Goal: Check status: Check status

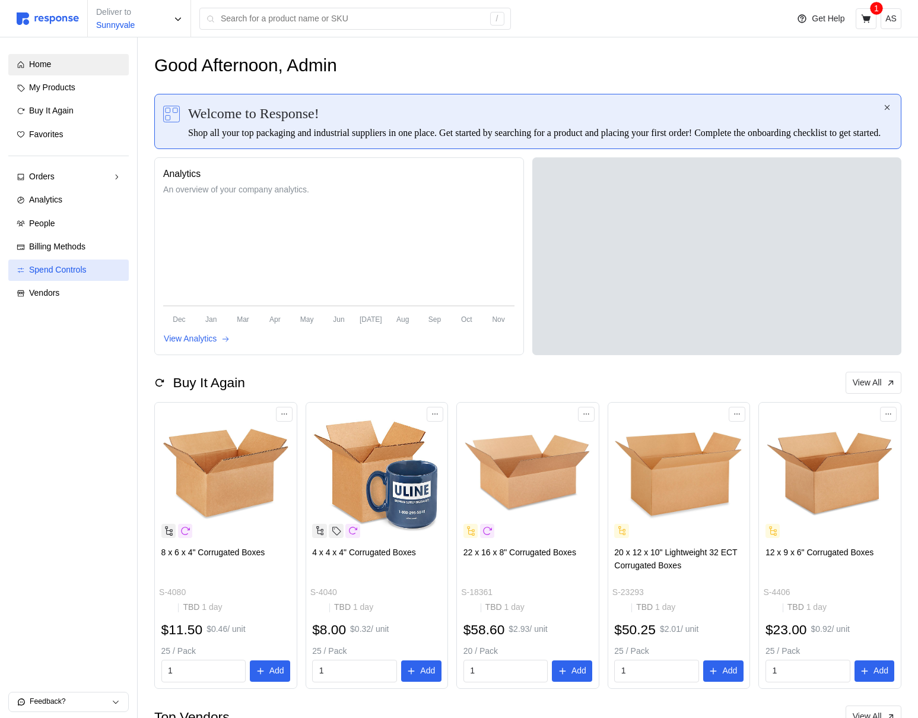
click at [96, 270] on div "Spend Controls" at bounding box center [74, 270] width 91 height 13
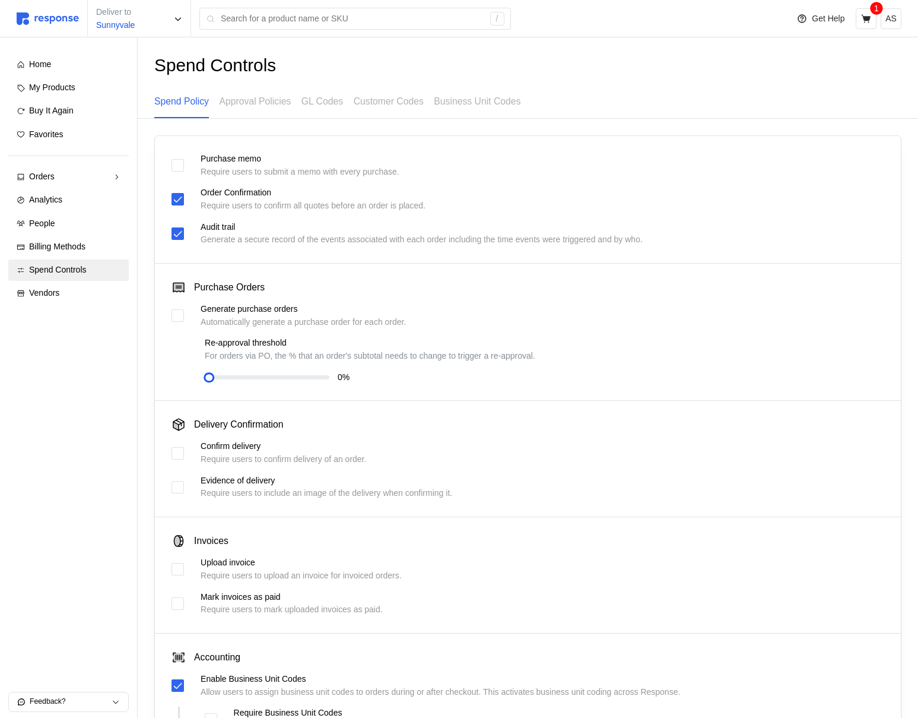
scroll to position [207, 0]
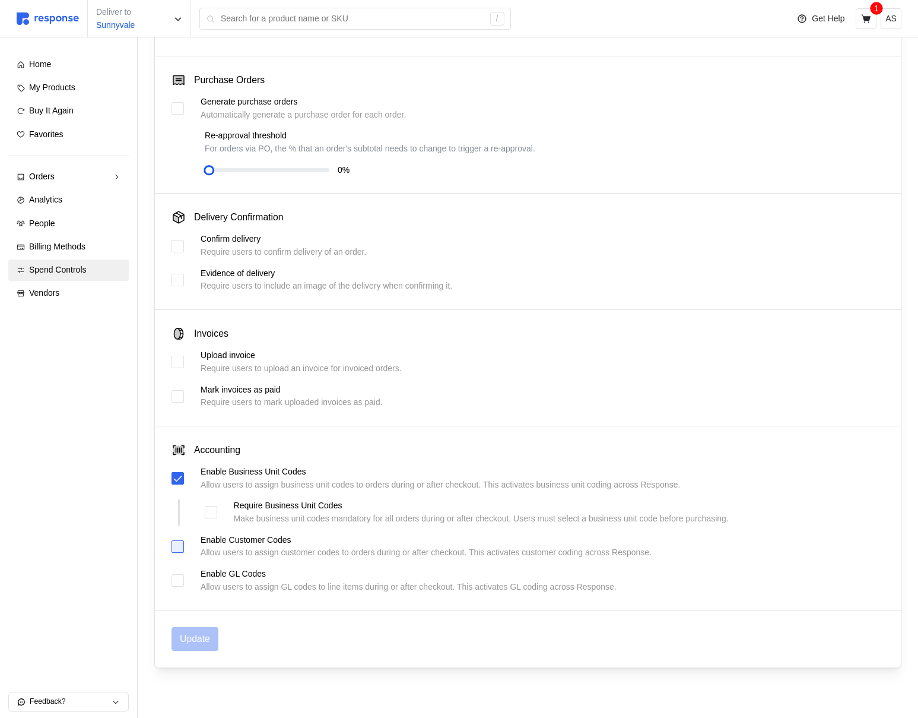
click at [176, 546] on div at bounding box center [178, 546] width 12 height 12
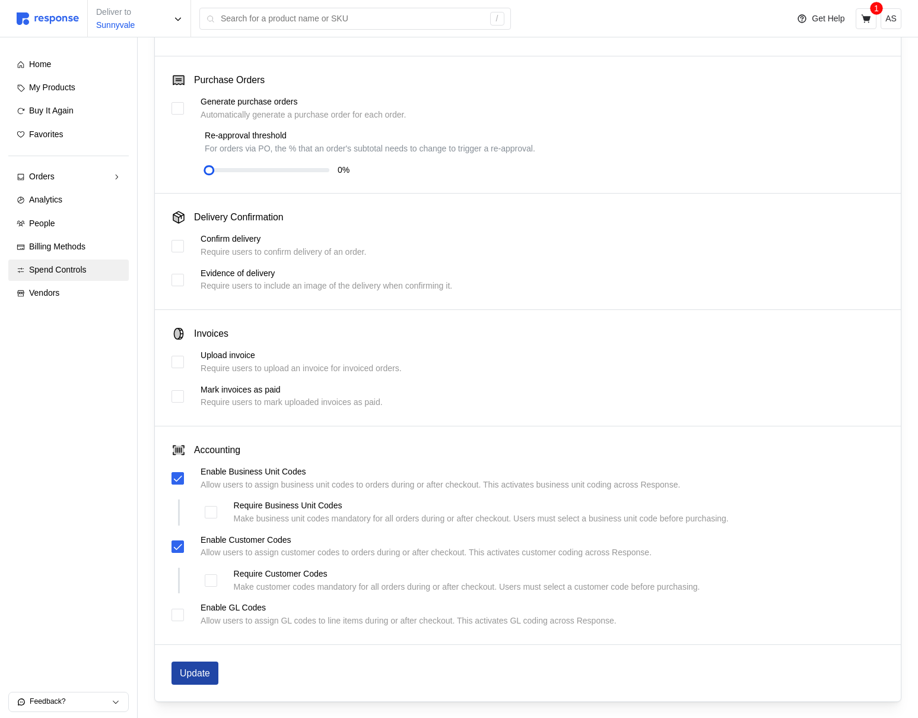
click at [203, 663] on button "Update" at bounding box center [195, 672] width 47 height 23
click at [864, 18] on icon at bounding box center [865, 18] width 9 height 8
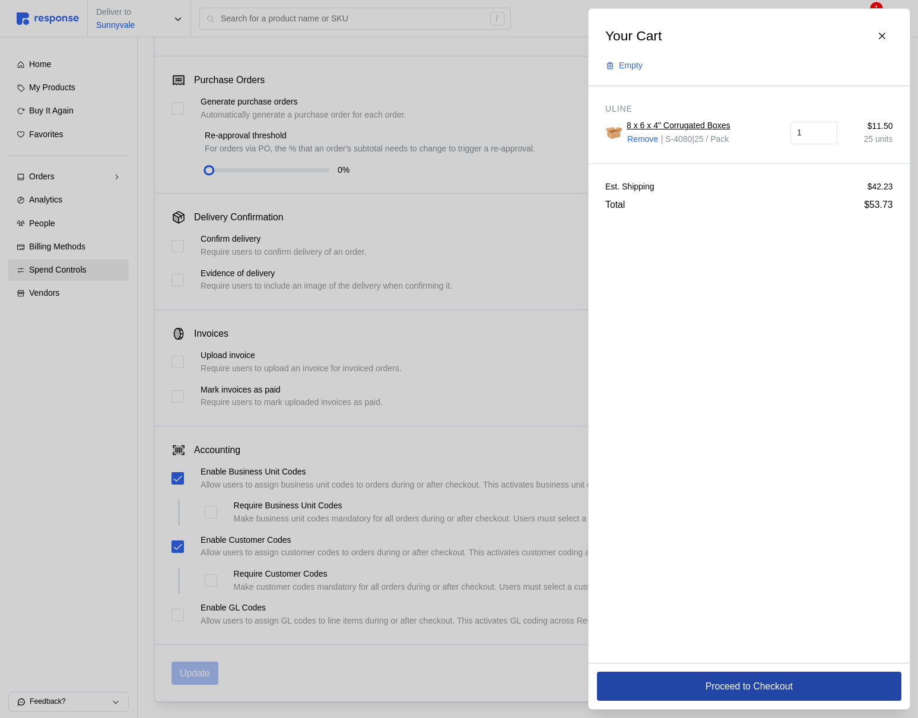
click at [652, 683] on button "Proceed to Checkout" at bounding box center [749, 685] width 305 height 29
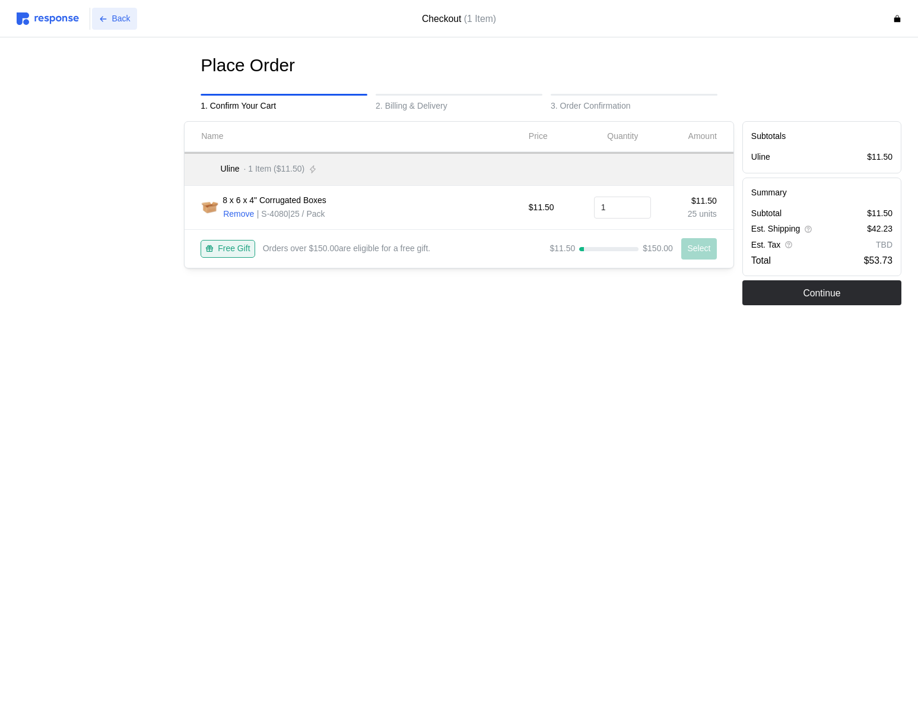
click at [128, 18] on p "Back" at bounding box center [121, 18] width 18 height 13
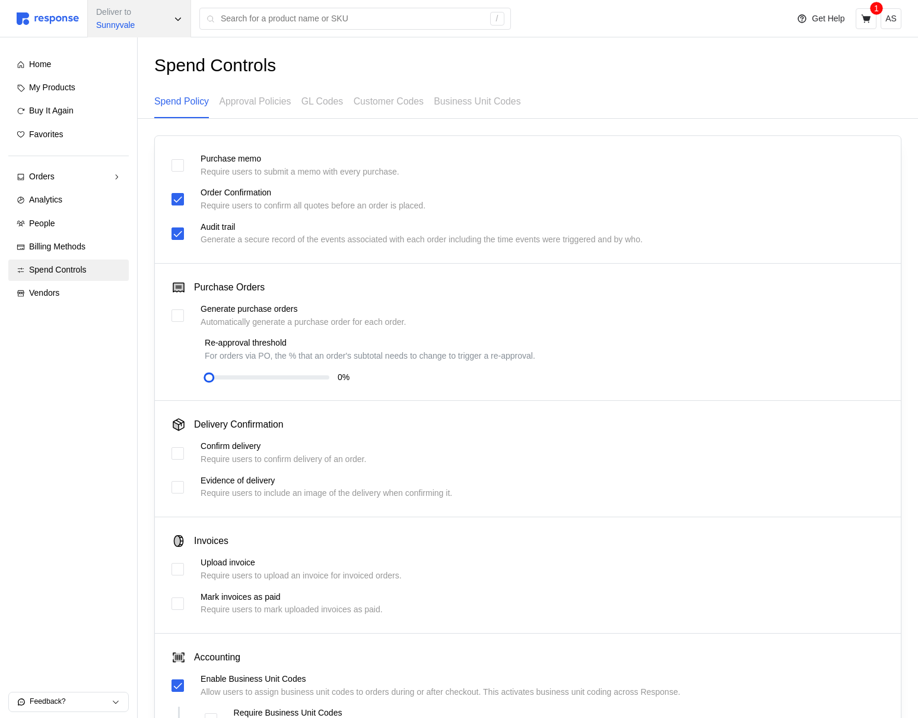
scroll to position [207, 0]
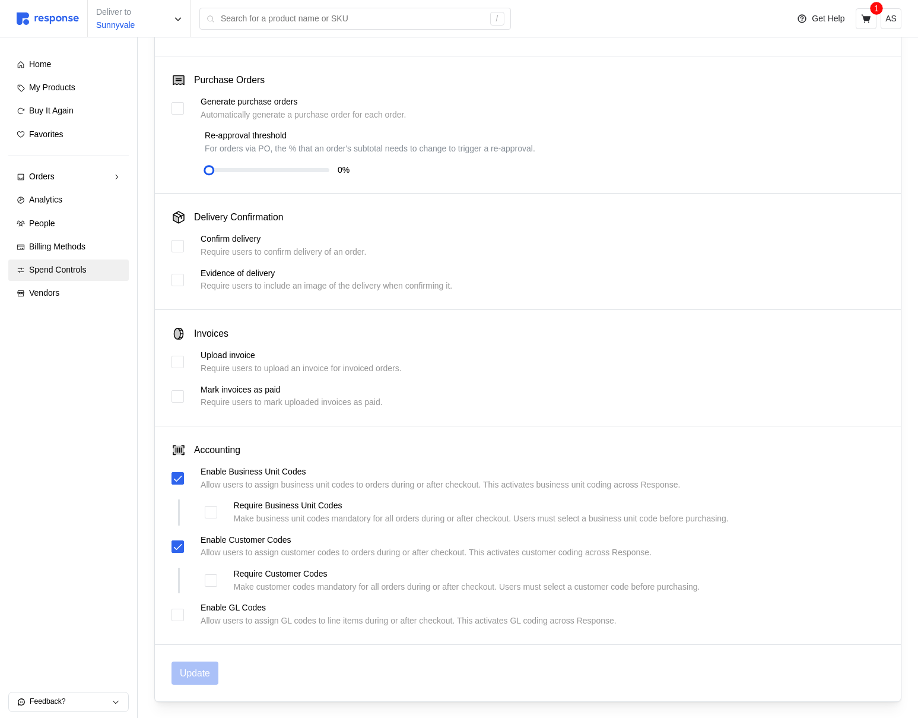
click at [52, 16] on img at bounding box center [48, 18] width 62 height 12
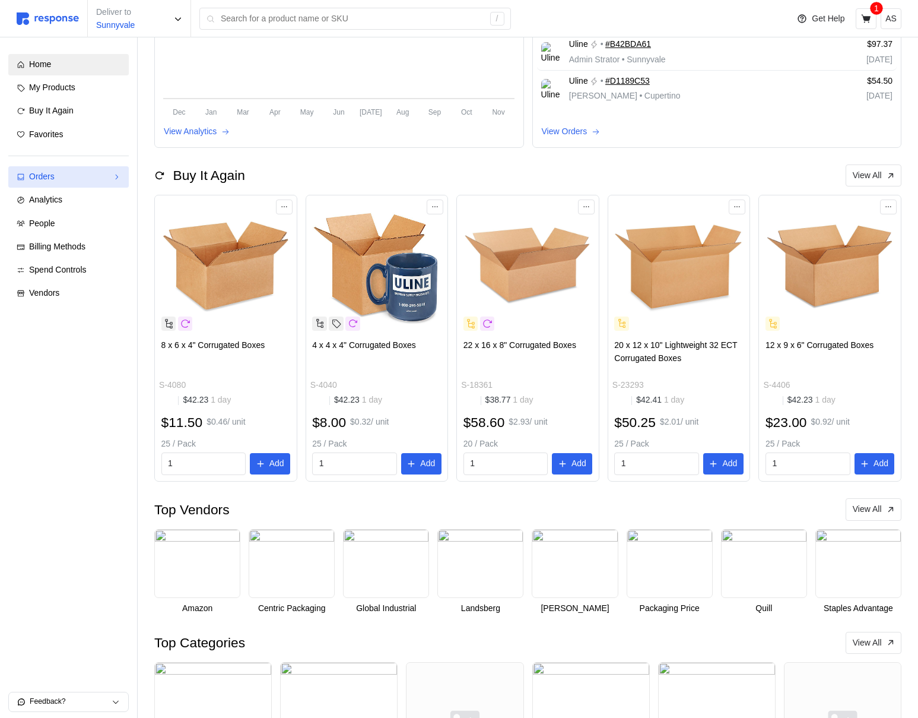
click at [65, 182] on div "Orders" at bounding box center [68, 176] width 79 height 13
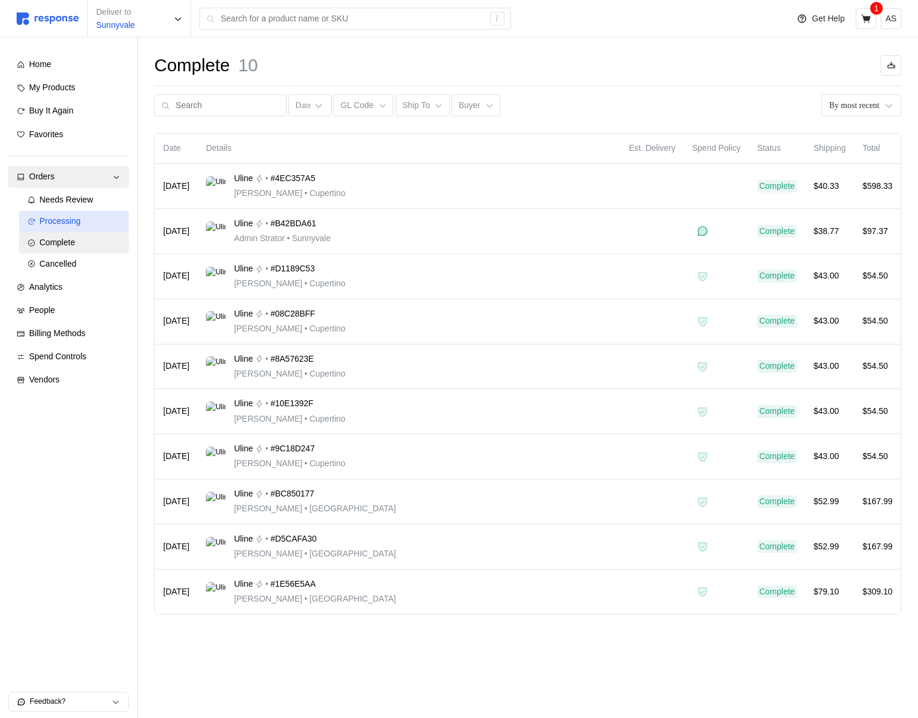
click at [65, 221] on span "Processing" at bounding box center [60, 220] width 41 height 9
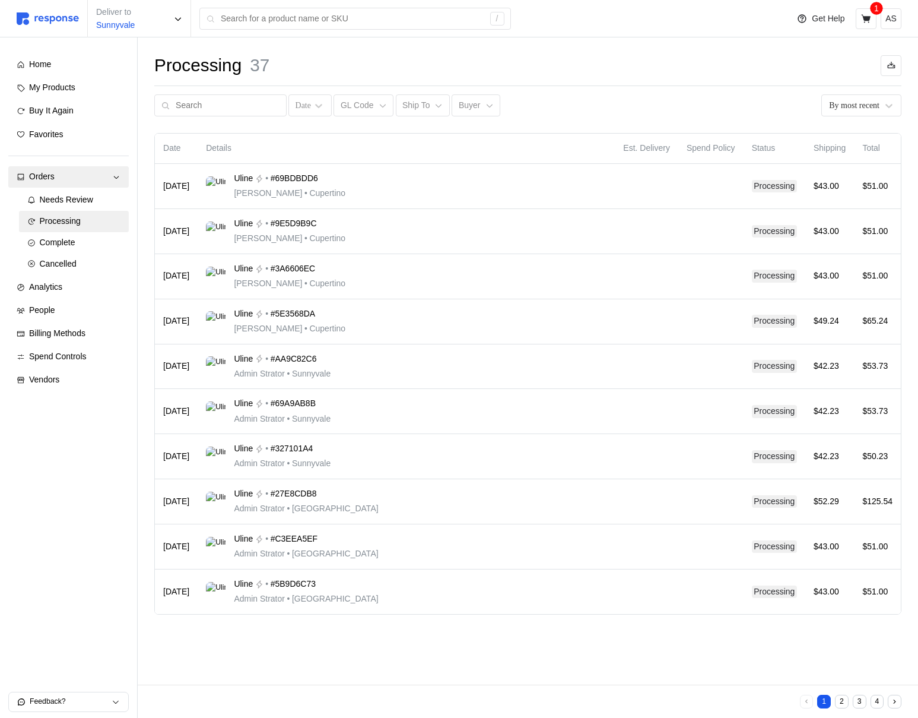
click at [444, 186] on div "Uline • #69BDBDD6 Michael Jordan • Cupertino" at bounding box center [406, 186] width 401 height 28
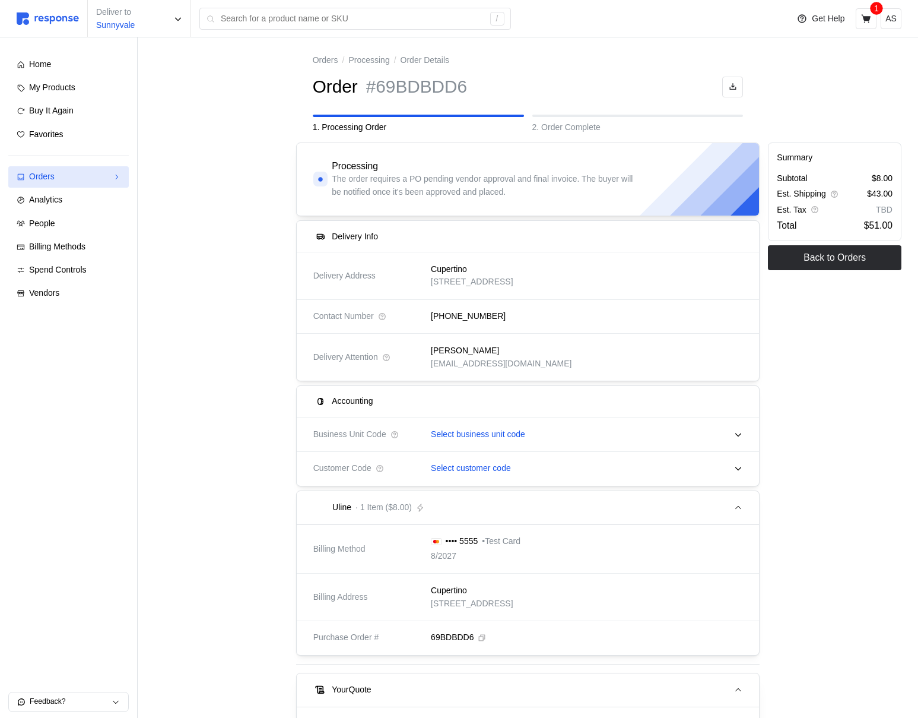
click at [87, 186] on link "Orders" at bounding box center [68, 176] width 121 height 21
click at [96, 176] on div "Orders" at bounding box center [68, 176] width 79 height 13
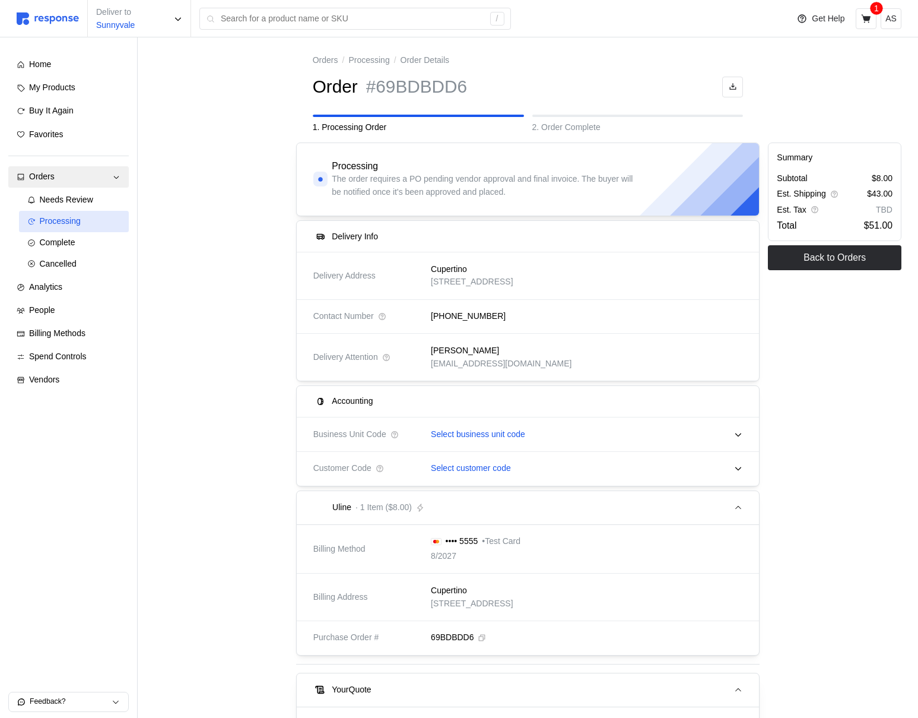
click at [83, 218] on div "Processing" at bounding box center [80, 221] width 81 height 13
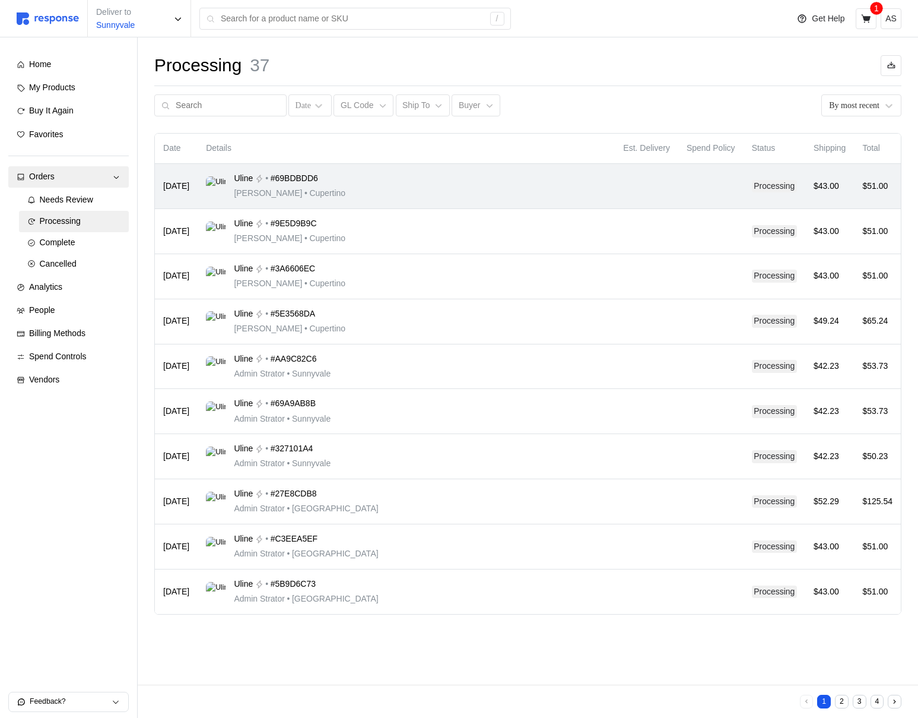
click at [477, 191] on div "Uline • #69BDBDD6 Michael Jordan • Cupertino" at bounding box center [406, 186] width 401 height 28
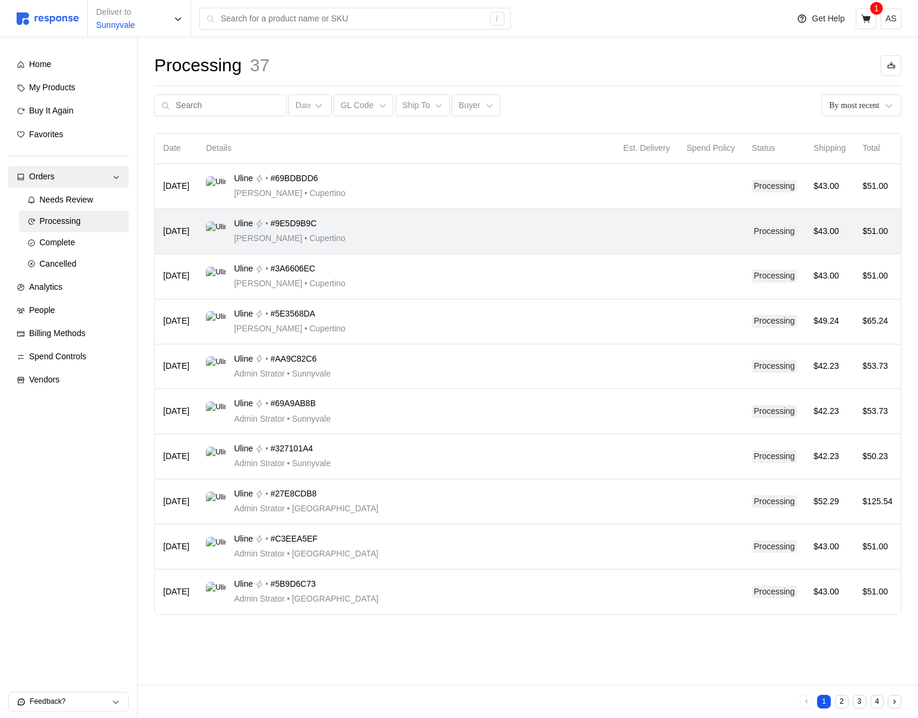
click at [427, 238] on div "Uline • #9E5D9B9C Michael Jordan • Cupertino" at bounding box center [406, 231] width 401 height 28
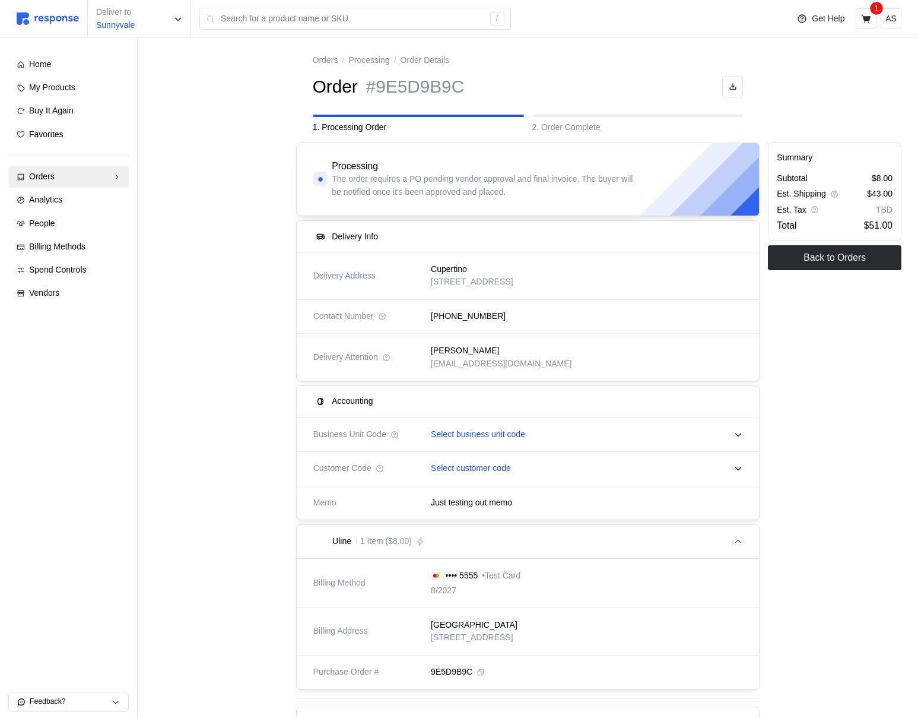
click at [524, 433] on p "Select business unit code" at bounding box center [478, 434] width 94 height 13
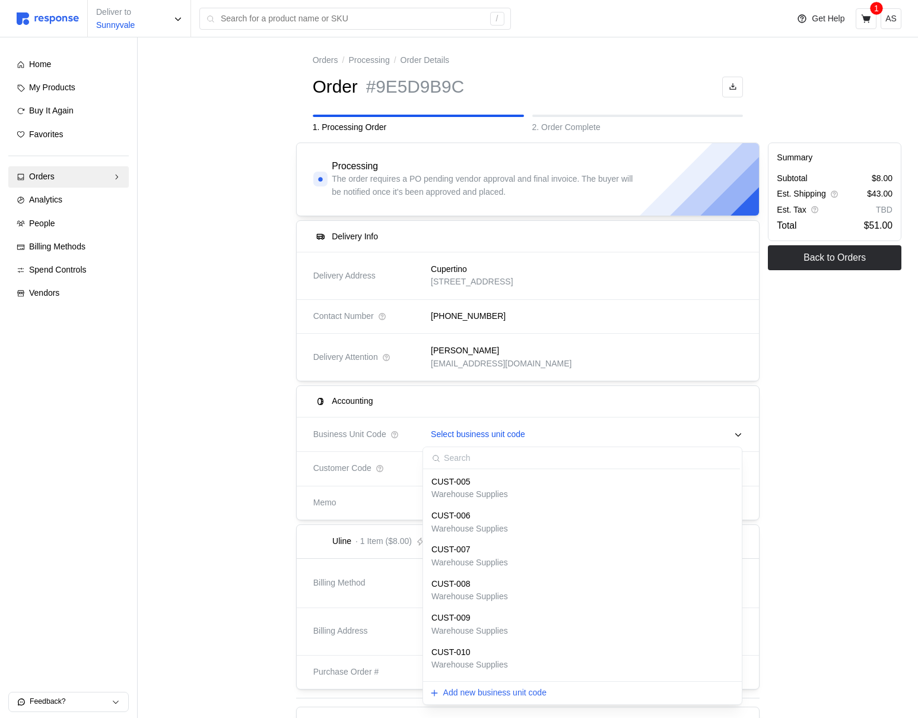
click at [524, 433] on p "Select business unit code" at bounding box center [478, 434] width 94 height 13
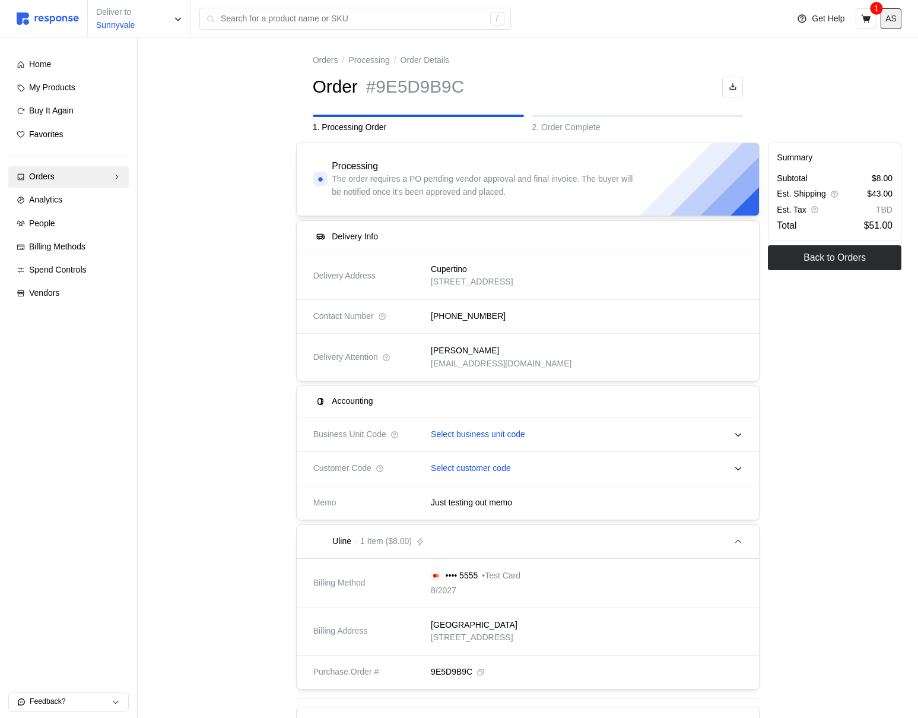
click at [897, 17] on button "AS" at bounding box center [891, 18] width 21 height 21
click at [834, 65] on p "Logout" at bounding box center [855, 68] width 76 height 13
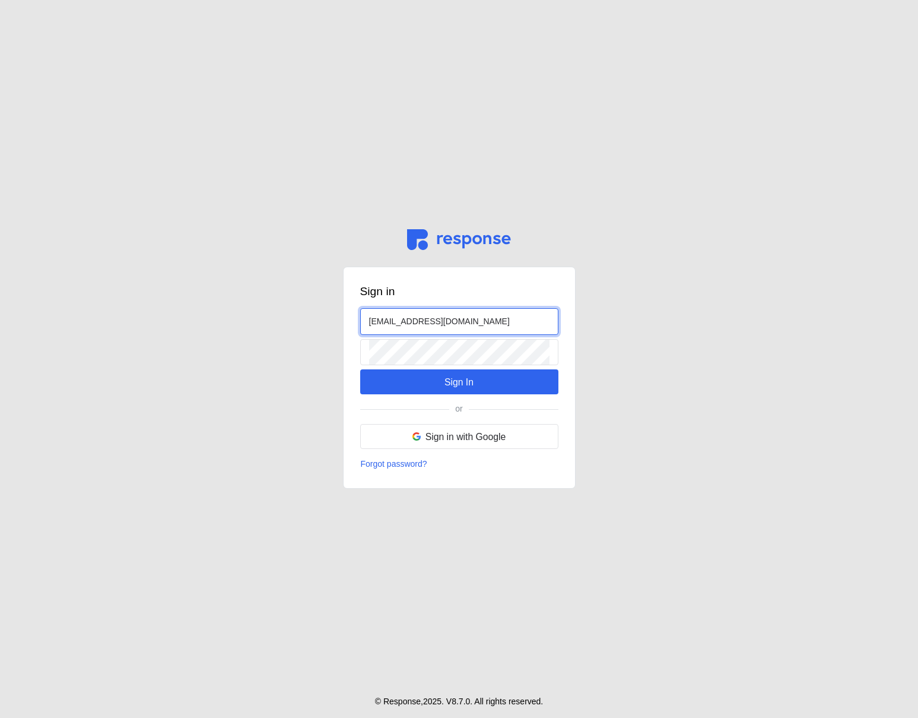
click at [383, 320] on input "admin@tryresponse.com" at bounding box center [459, 322] width 180 height 26
click at [382, 320] on input "admin@tryresponse.com" at bounding box center [459, 322] width 180 height 26
type input "[EMAIL_ADDRESS][DOMAIN_NAME]"
